Goal: Task Accomplishment & Management: Use online tool/utility

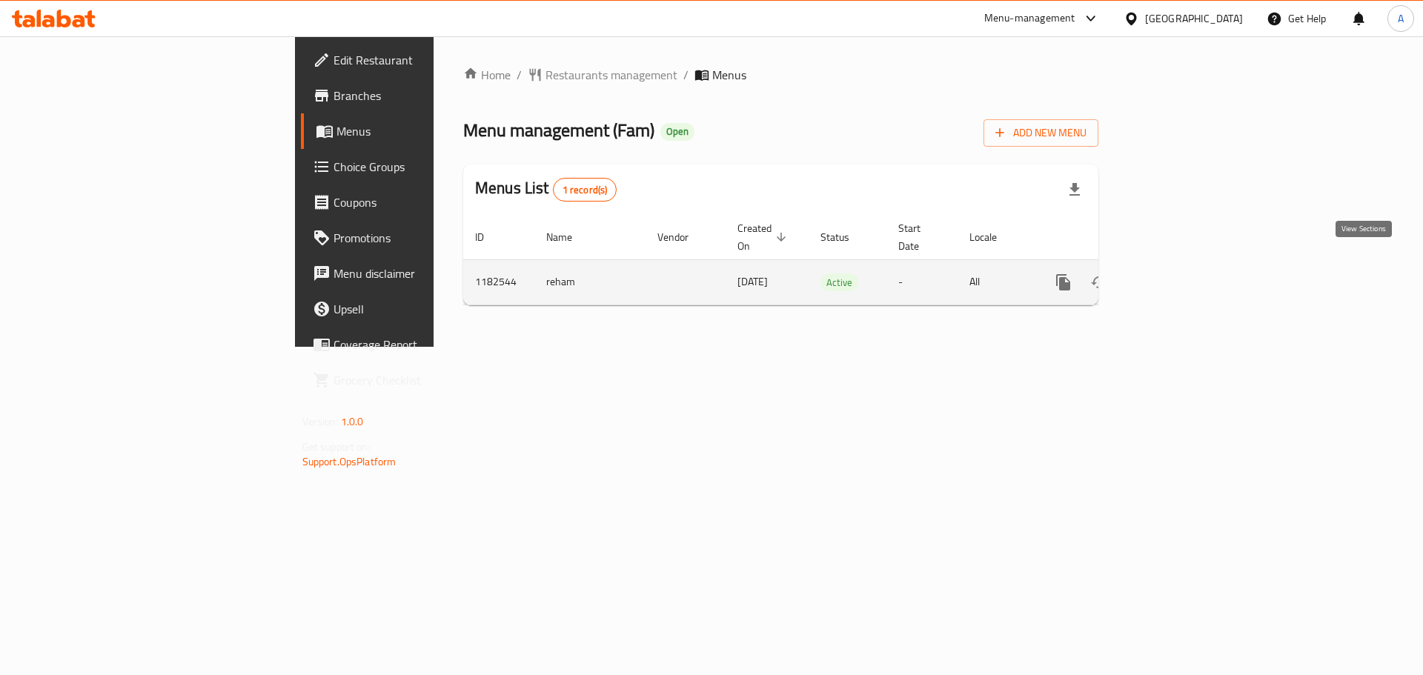
click at [1177, 276] on icon "enhanced table" at bounding box center [1170, 282] width 13 height 13
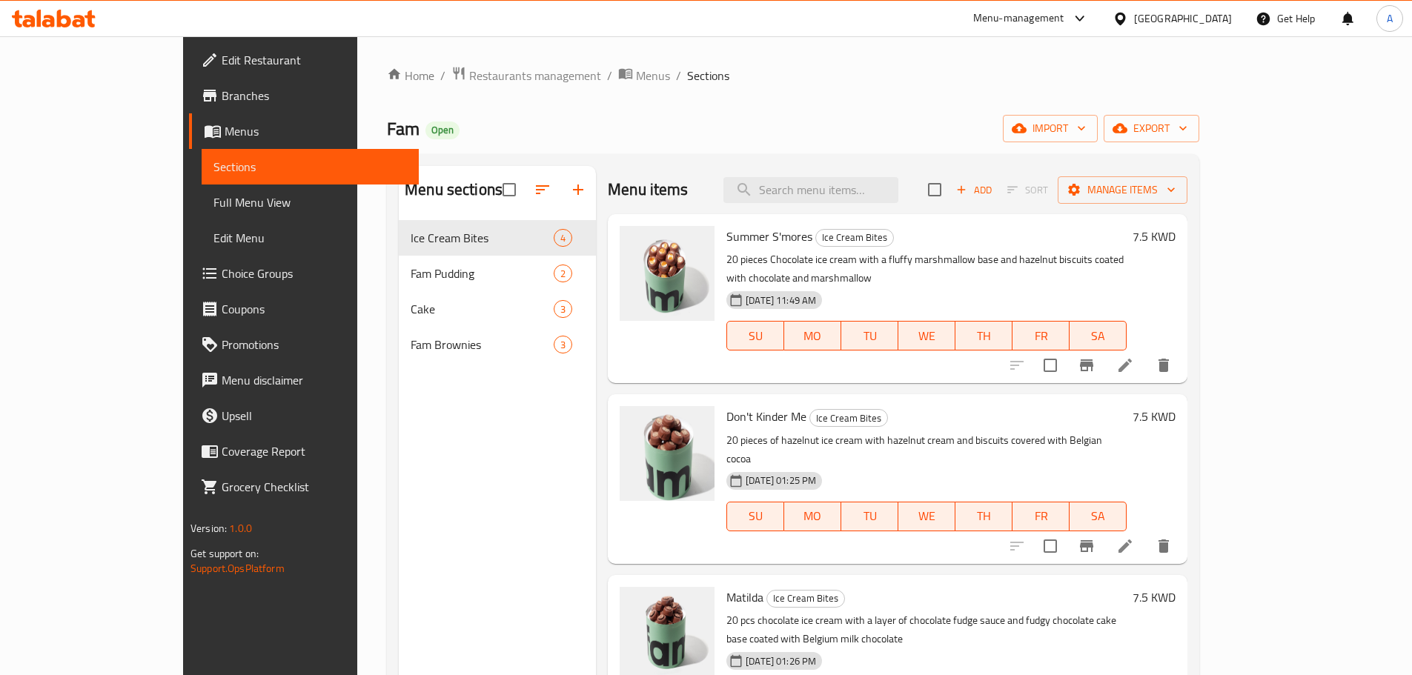
click at [1188, 174] on div "Add Sort Manage items" at bounding box center [1057, 189] width 259 height 31
click at [1176, 192] on span "Manage items" at bounding box center [1123, 190] width 106 height 19
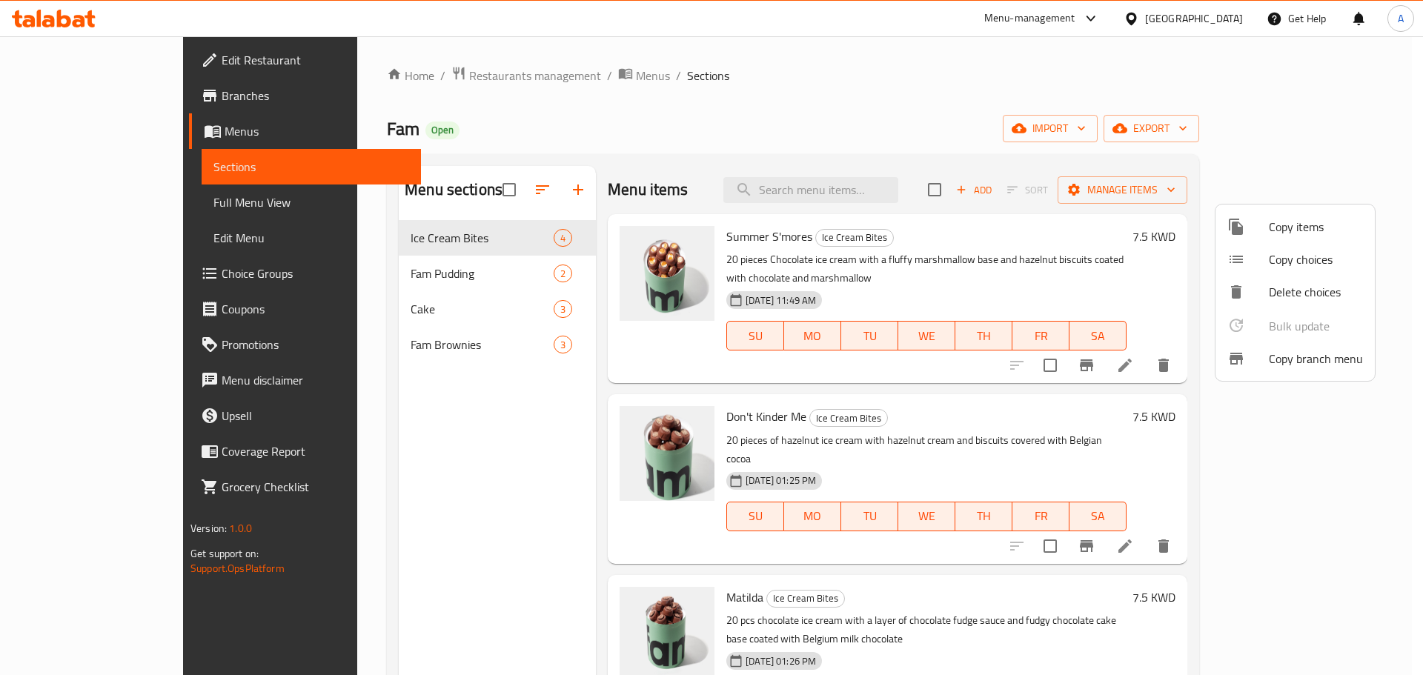
click at [1273, 362] on span "Copy branch menu" at bounding box center [1316, 359] width 94 height 18
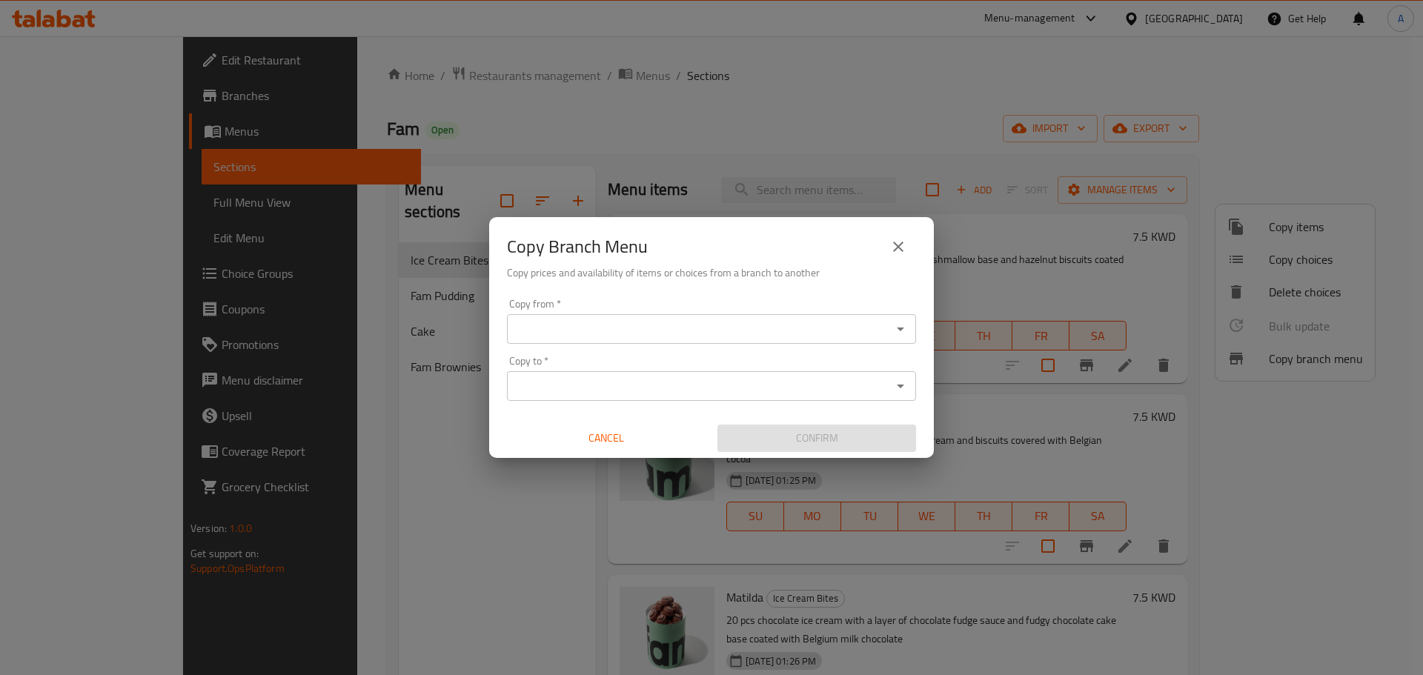
click at [819, 325] on input "Copy from   *" at bounding box center [699, 329] width 376 height 21
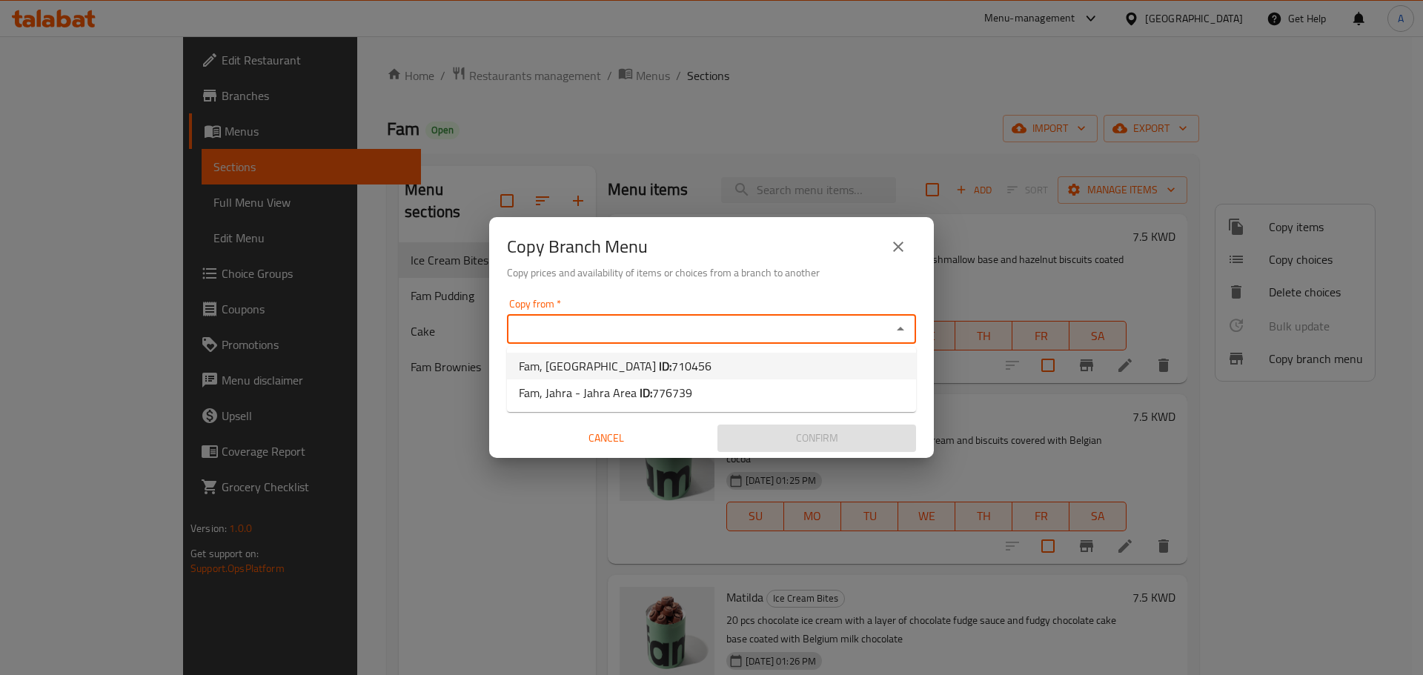
click at [689, 362] on li "Fam, [GEOGRAPHIC_DATA] ID: 710456" at bounding box center [711, 366] width 409 height 27
type input "Fam, [GEOGRAPHIC_DATA]"
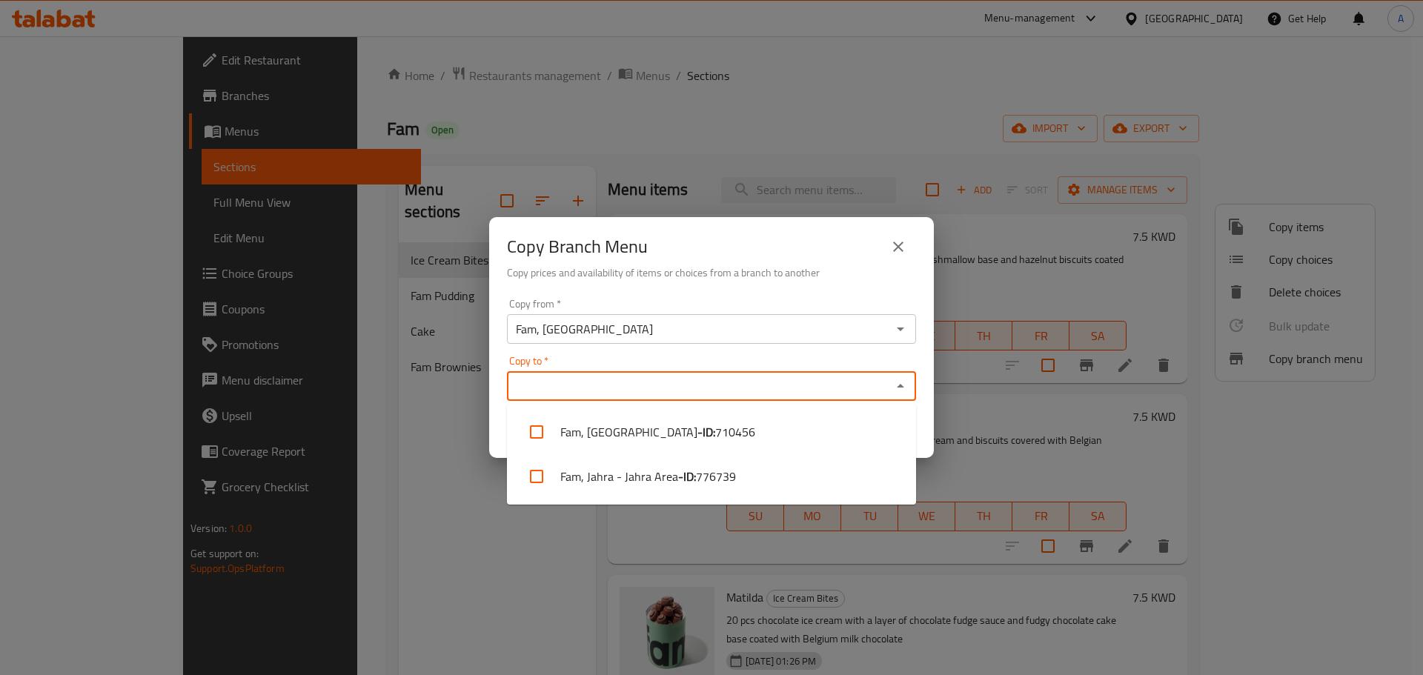
click at [731, 395] on input "Copy to   *" at bounding box center [699, 386] width 376 height 21
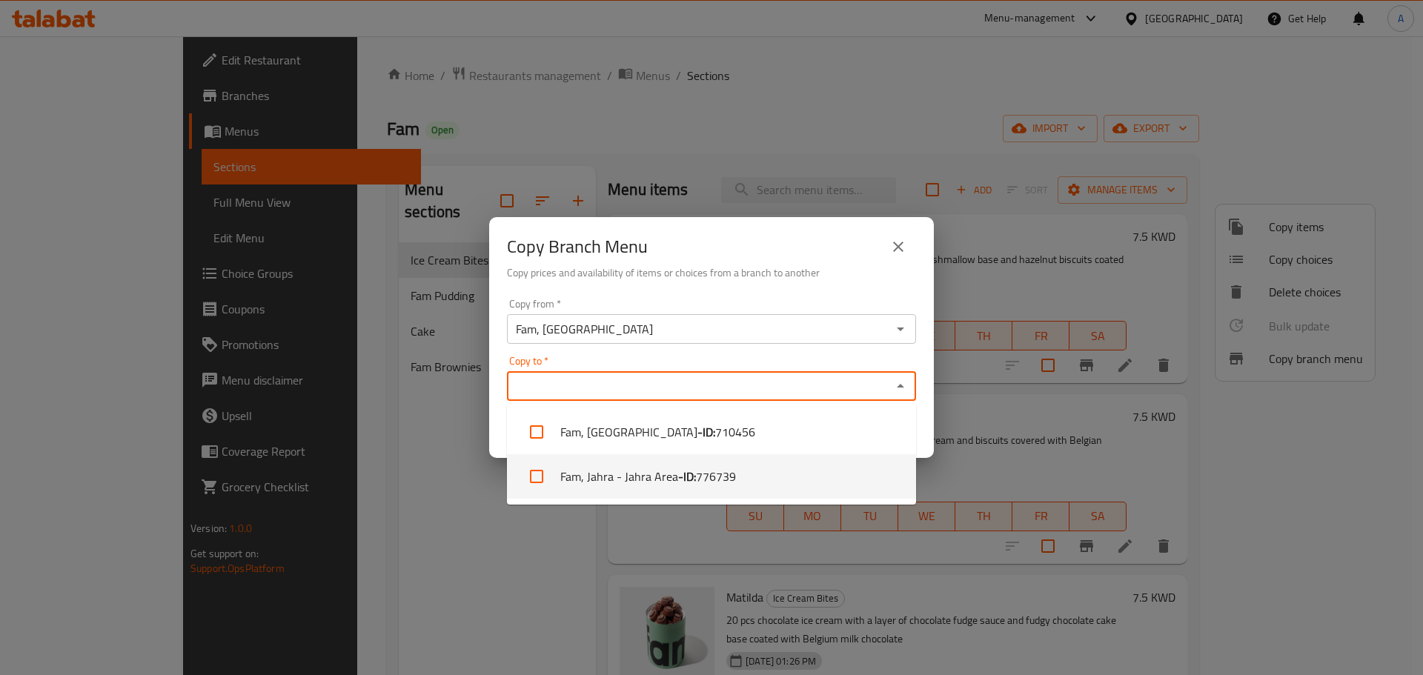
click at [662, 477] on li "Fam, Jahra - Jahra Area - ID: 776739" at bounding box center [711, 476] width 409 height 44
checkbox input "true"
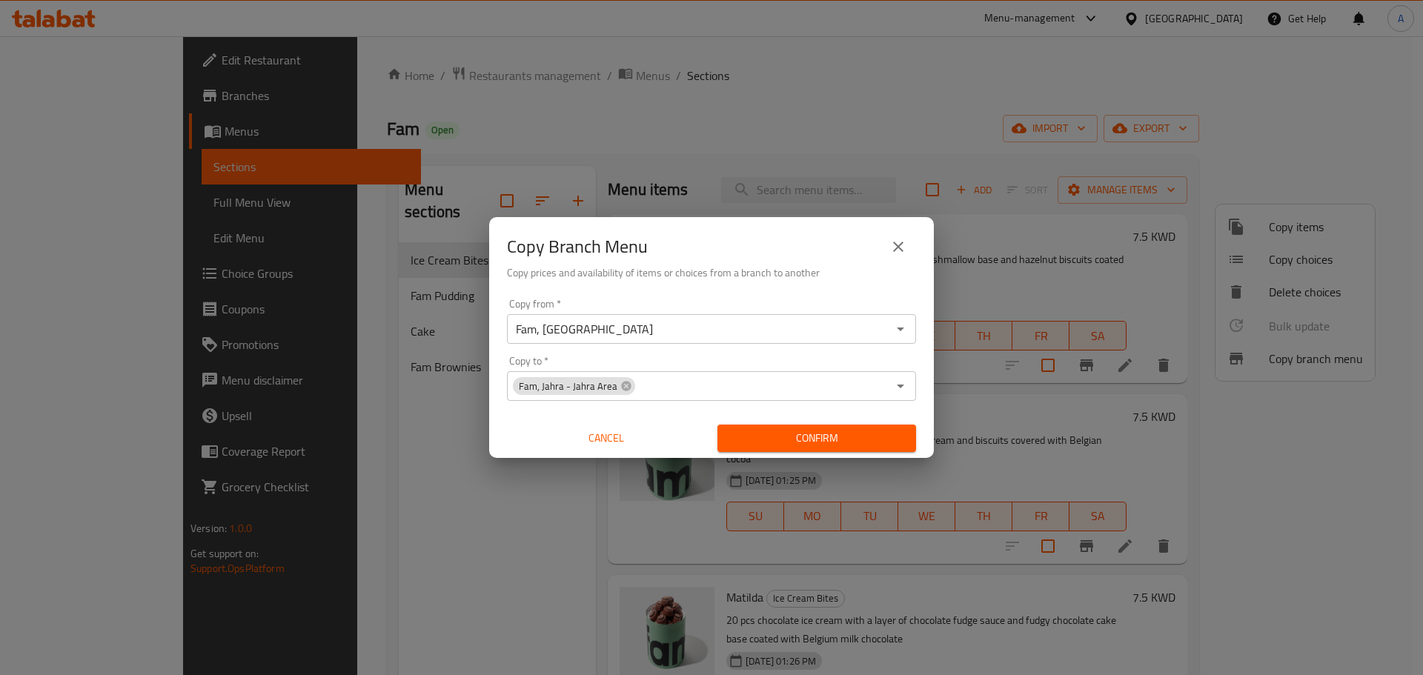
click at [830, 279] on h6 "Copy prices and availability of items or choices from a branch to another" at bounding box center [711, 273] width 409 height 16
click at [814, 433] on span "Confirm" at bounding box center [816, 438] width 175 height 19
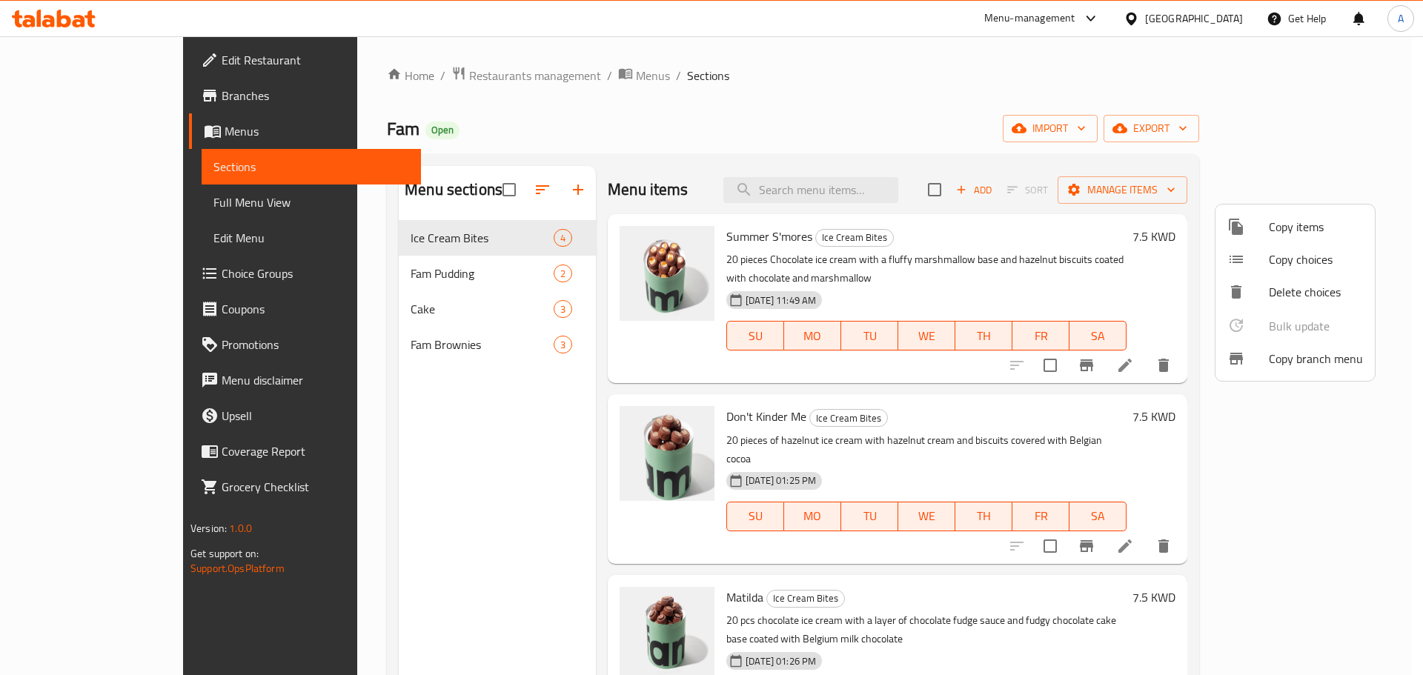
click at [1135, 93] on div at bounding box center [711, 337] width 1423 height 675
